Goal: Task Accomplishment & Management: Manage account settings

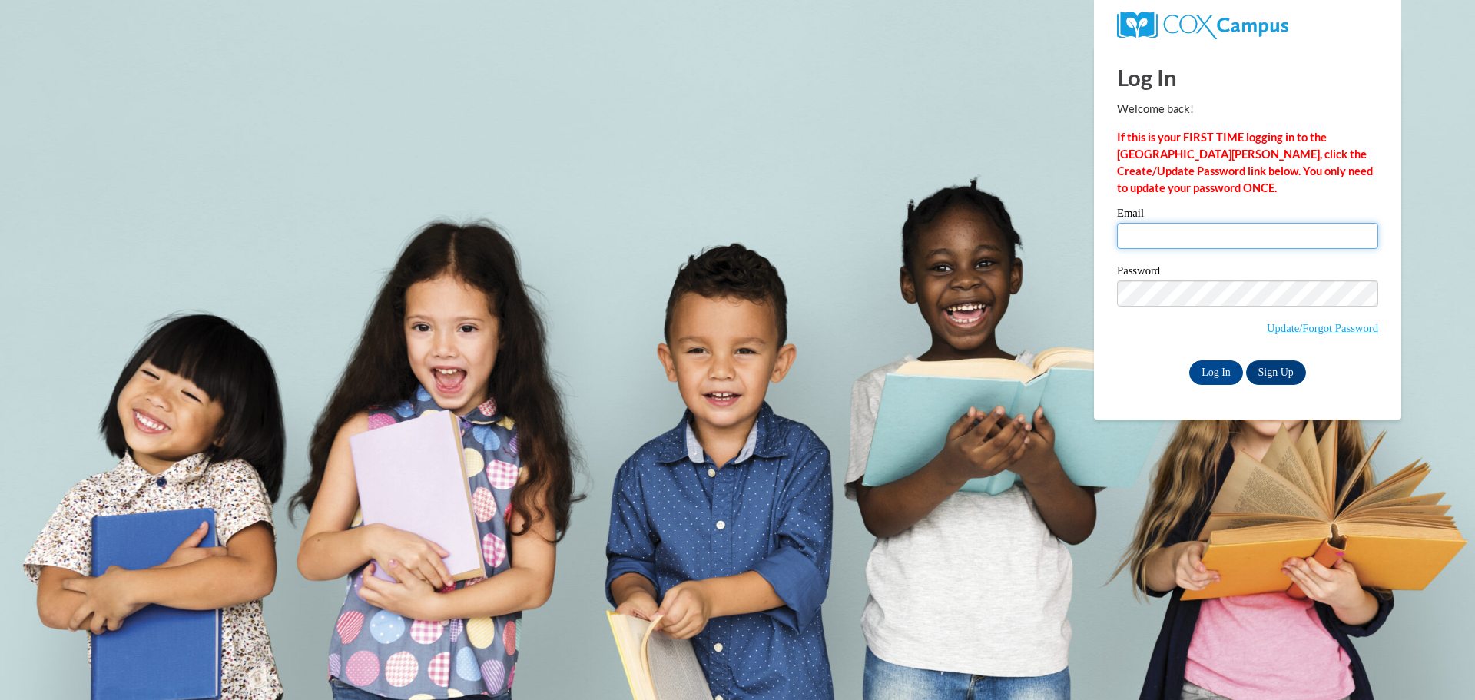
click at [1197, 233] on input "Email" at bounding box center [1247, 236] width 261 height 26
type input "[PERSON_NAME][EMAIL_ADDRESS][DOMAIN_NAME]"
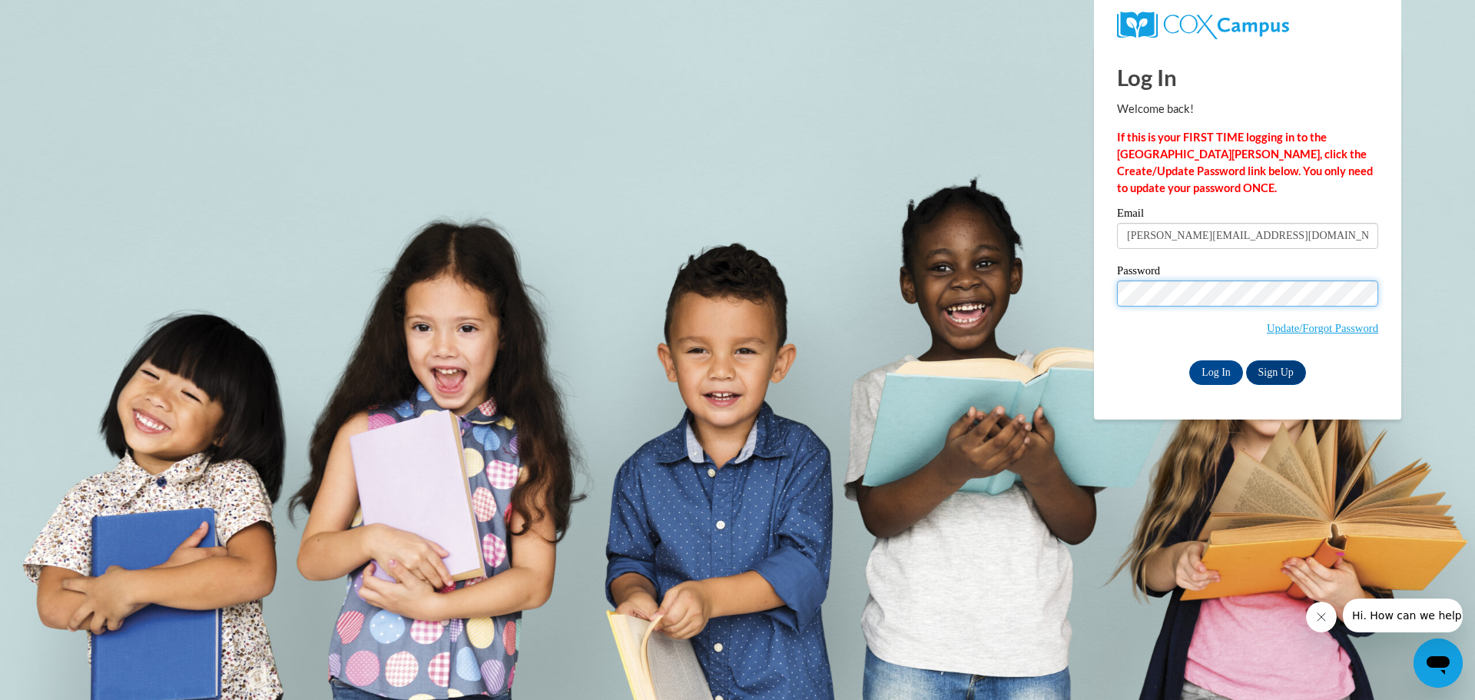
click at [1189, 360] on input "Log In" at bounding box center [1216, 372] width 54 height 25
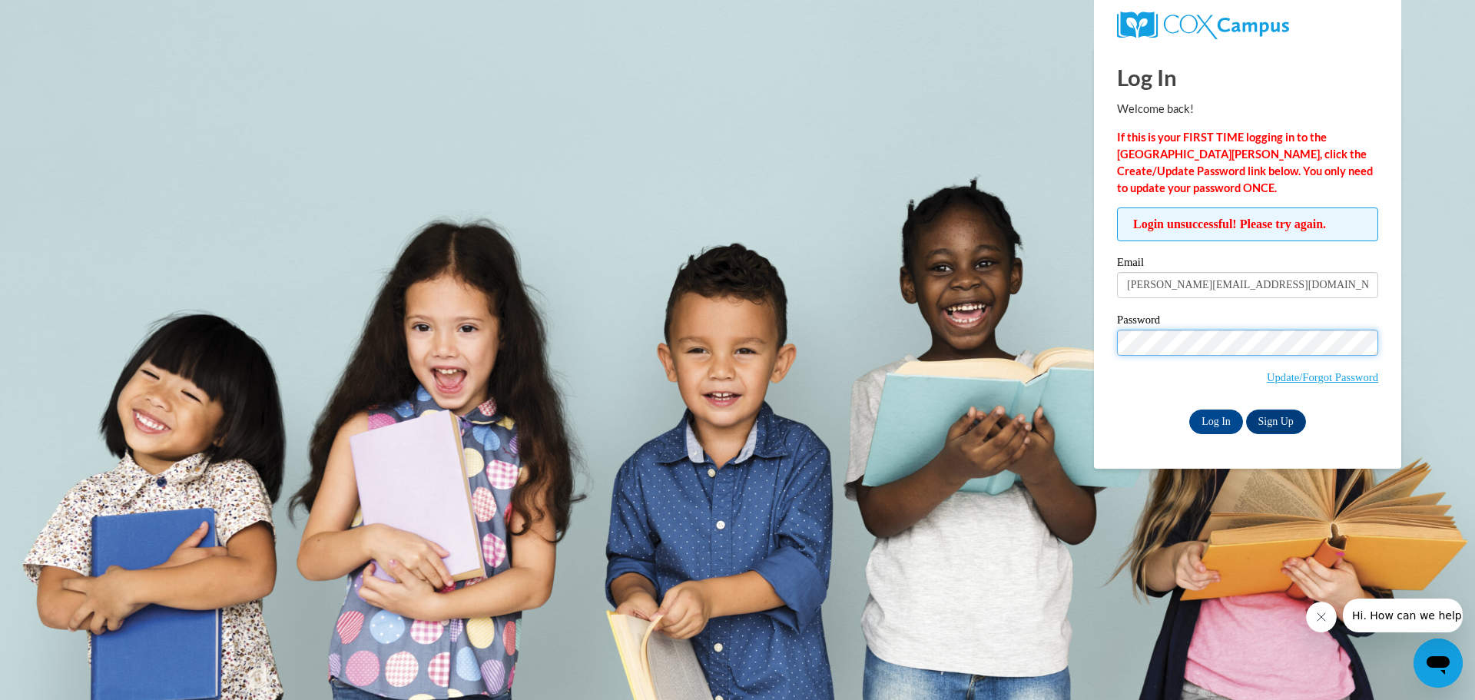
click at [1189, 409] on input "Log In" at bounding box center [1216, 421] width 54 height 25
click at [866, 156] on body "Log In Welcome back! If this is your FIRST TIME logging in to the NEW Cox Campu…" at bounding box center [737, 350] width 1475 height 700
